Goal: Information Seeking & Learning: Learn about a topic

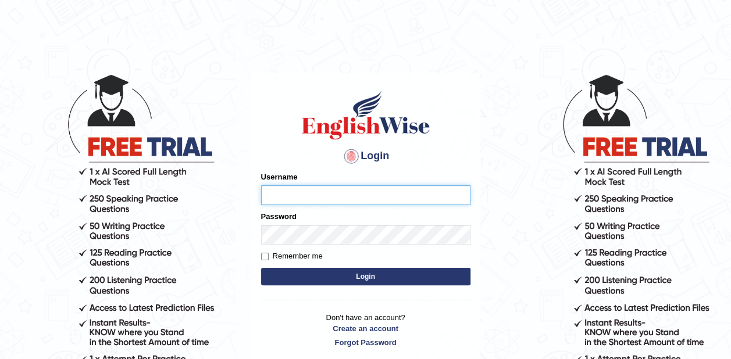
type input "zaki123"
click at [427, 279] on button "Login" at bounding box center [365, 276] width 209 height 17
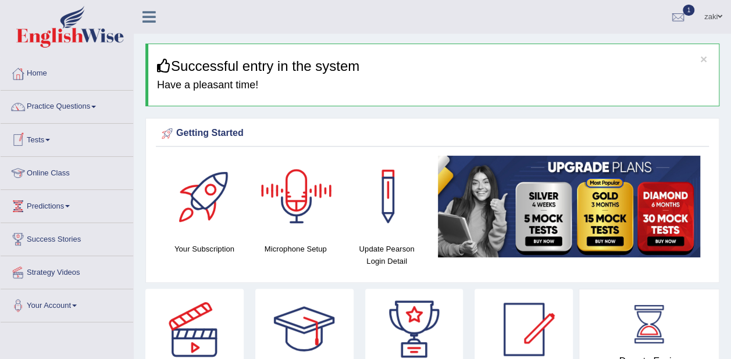
click at [81, 174] on link "Online Class" at bounding box center [67, 171] width 133 height 29
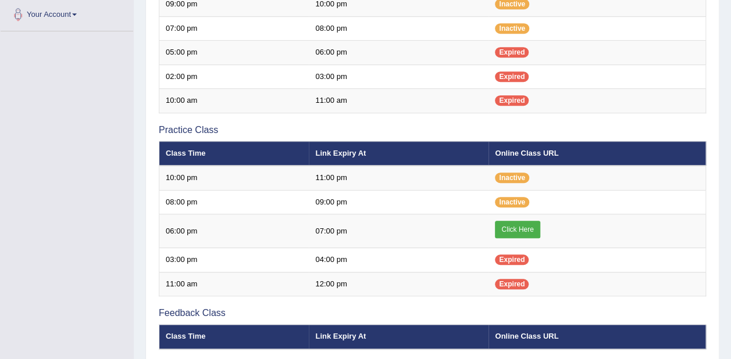
scroll to position [293, 0]
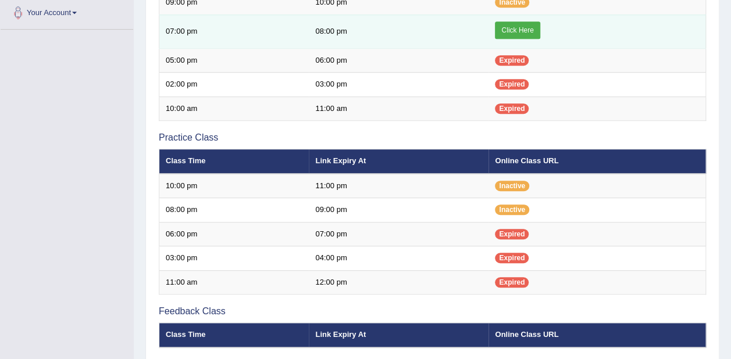
click at [532, 28] on link "Click Here" at bounding box center [517, 30] width 45 height 17
